Goal: Use online tool/utility: Utilize a website feature to perform a specific function

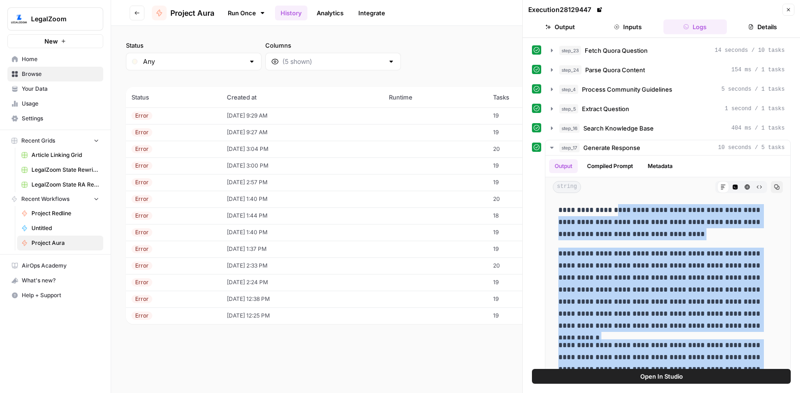
scroll to position [259, 0]
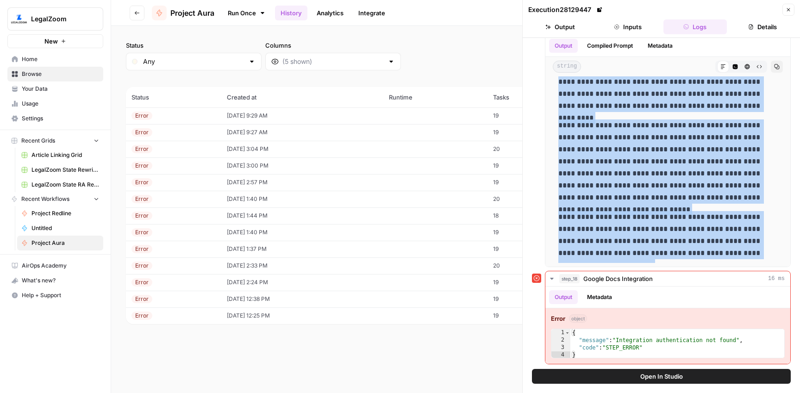
click at [137, 10] on icon "button" at bounding box center [137, 13] width 6 height 6
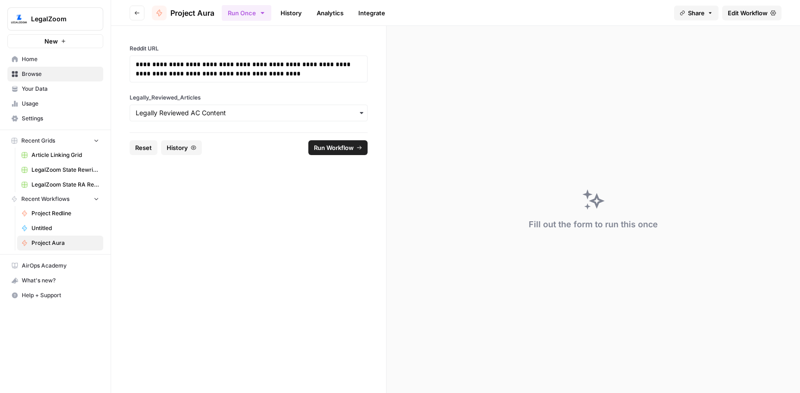
click at [137, 10] on icon "button" at bounding box center [137, 13] width 6 height 6
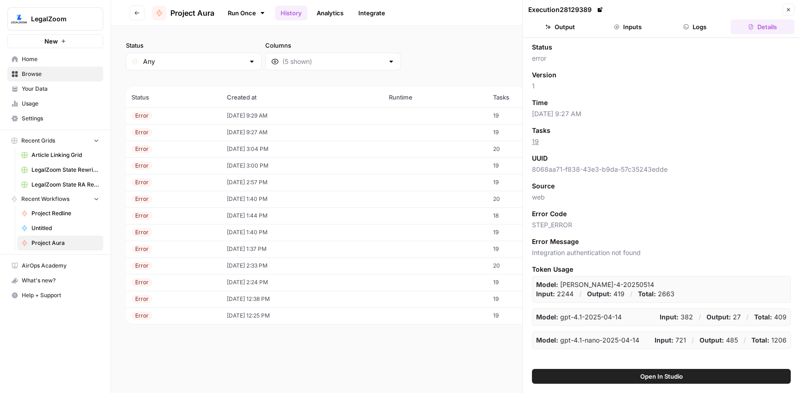
click at [47, 71] on span "Browse" at bounding box center [60, 74] width 77 height 8
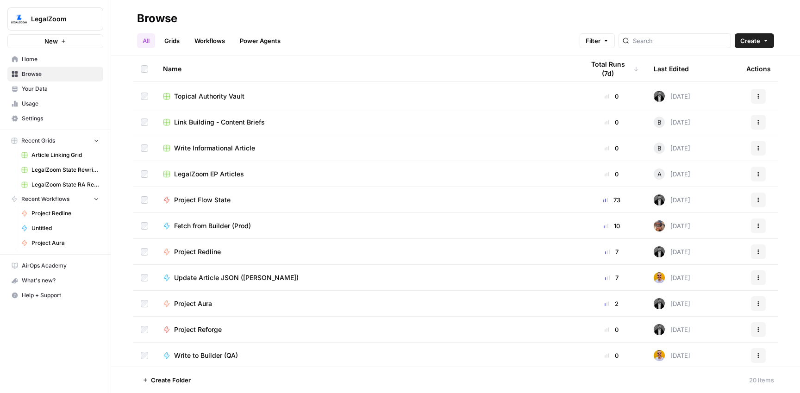
scroll to position [202, 0]
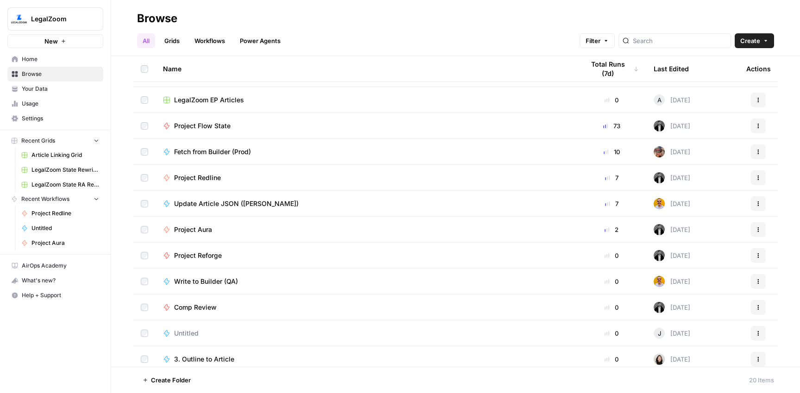
click at [207, 176] on span "Project Redline" at bounding box center [197, 177] width 47 height 9
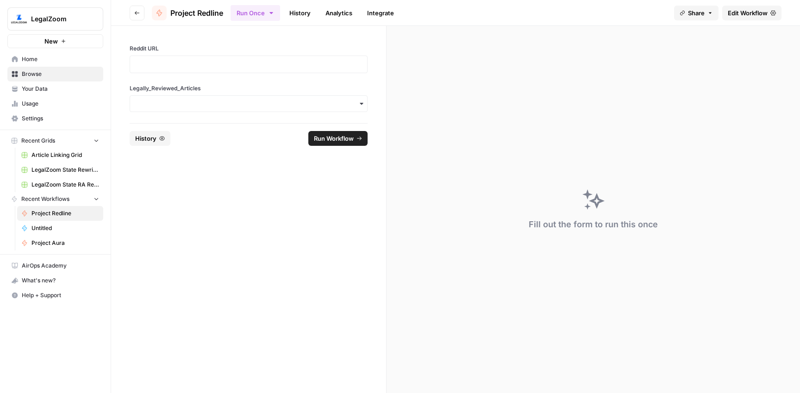
click at [211, 59] on div at bounding box center [249, 65] width 238 height 18
click at [212, 63] on p at bounding box center [249, 64] width 226 height 9
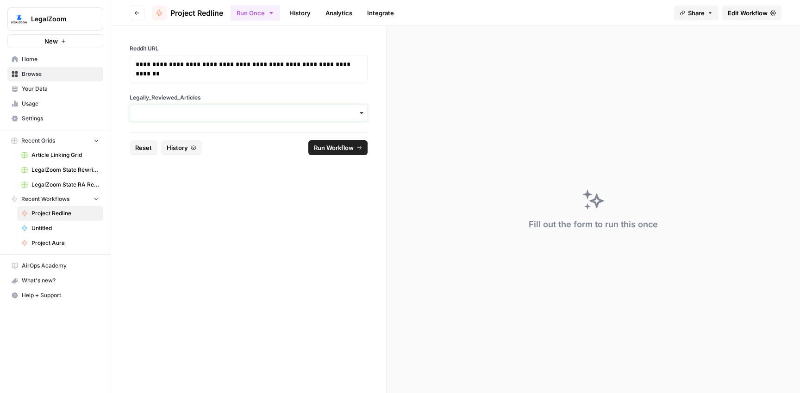
click at [208, 113] on input "Legally_Reviewed_Articles" at bounding box center [249, 112] width 226 height 9
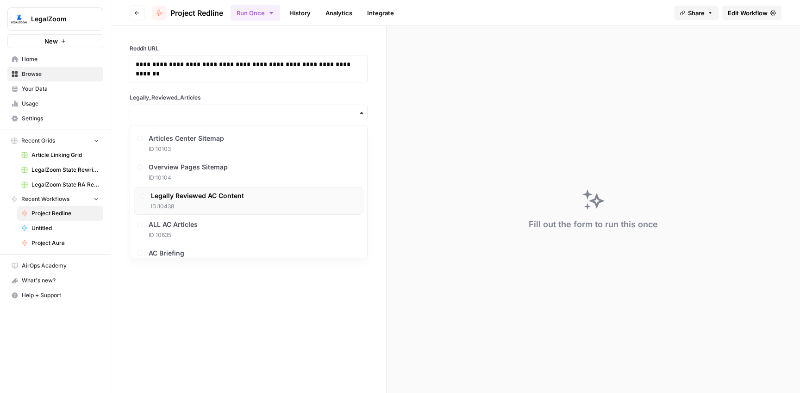
drag, startPoint x: 198, startPoint y: 191, endPoint x: 234, endPoint y: 186, distance: 36.0
click at [198, 191] on span "Legally Reviewed AC Content" at bounding box center [197, 195] width 93 height 9
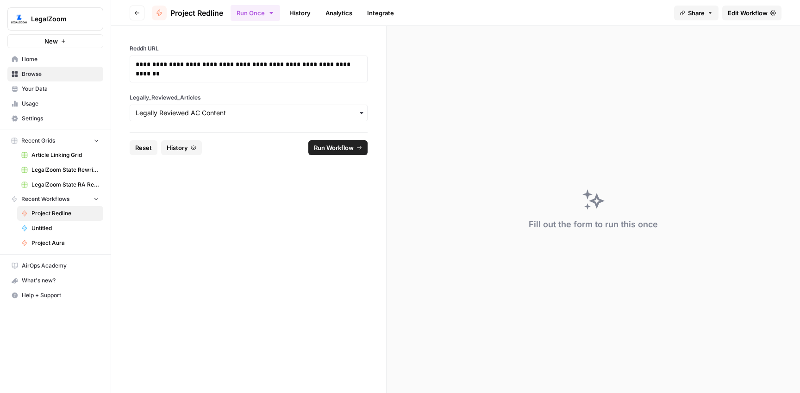
click at [338, 150] on span "Run Workflow" at bounding box center [334, 147] width 40 height 9
